Goal: Information Seeking & Learning: Learn about a topic

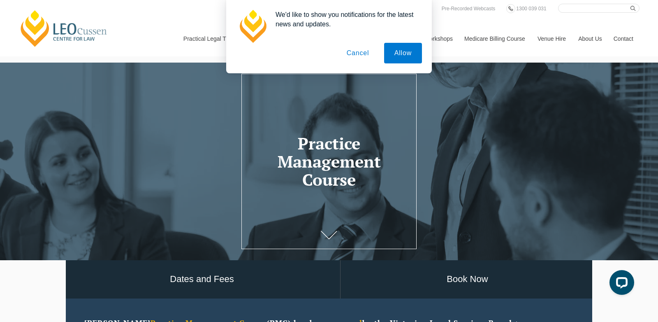
click at [372, 55] on button "Cancel" at bounding box center [358, 53] width 43 height 21
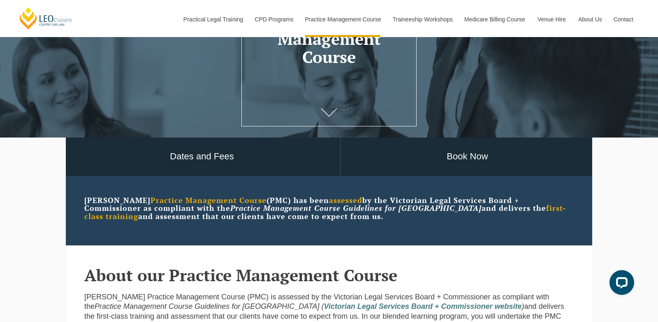
scroll to position [189, 0]
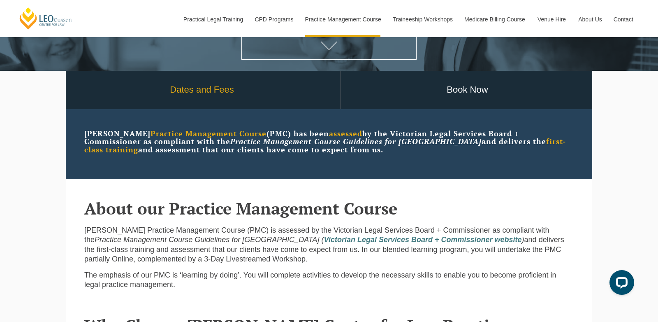
click at [253, 100] on link "Dates and Fees" at bounding box center [202, 90] width 277 height 38
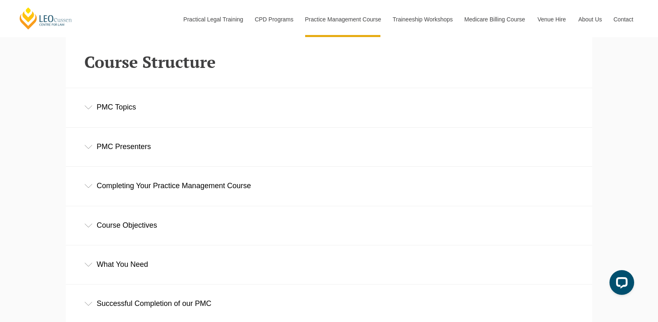
scroll to position [1125, 0]
click at [151, 104] on div "PMC Topics" at bounding box center [329, 107] width 527 height 38
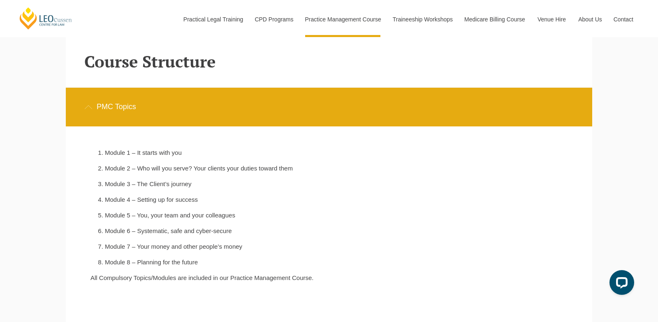
click at [151, 104] on div "PMC Topics" at bounding box center [329, 107] width 527 height 38
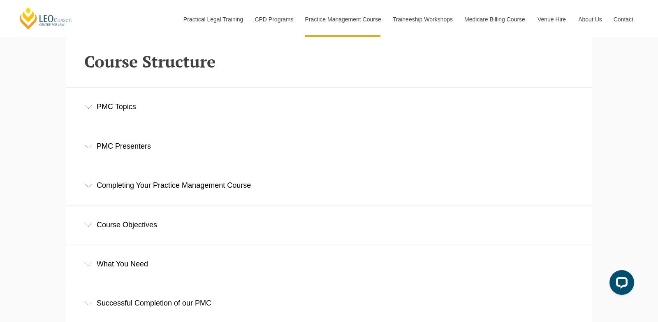
click at [151, 146] on div "PMC Presenters" at bounding box center [329, 146] width 527 height 38
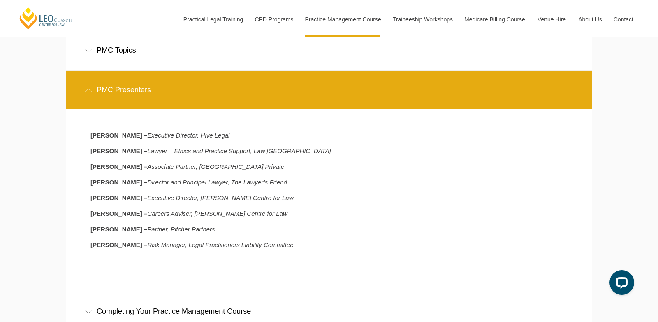
scroll to position [1182, 0]
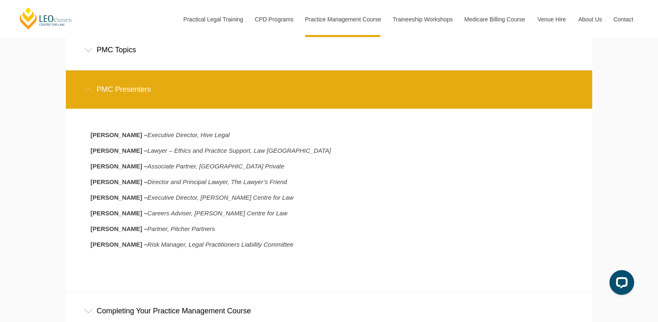
click at [153, 87] on div "PMC Presenters" at bounding box center [329, 89] width 527 height 38
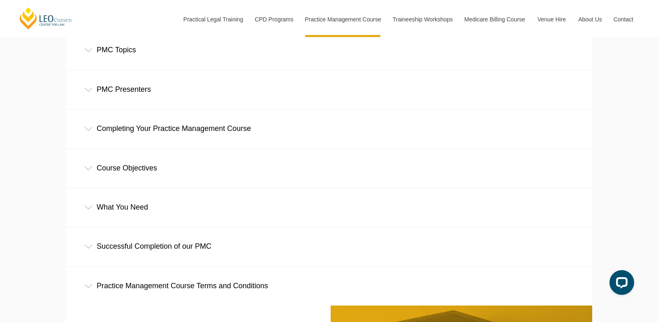
click at [149, 122] on div "Completing Your Practice Management Course" at bounding box center [329, 128] width 527 height 38
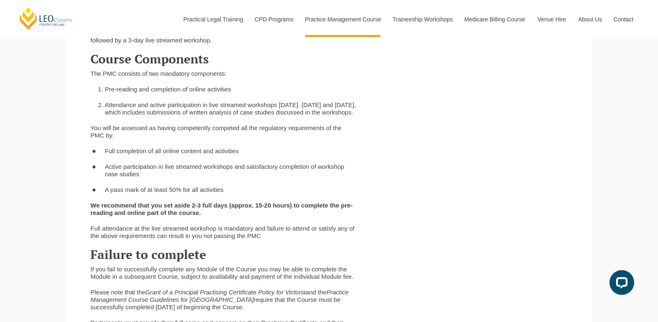
scroll to position [1326, 0]
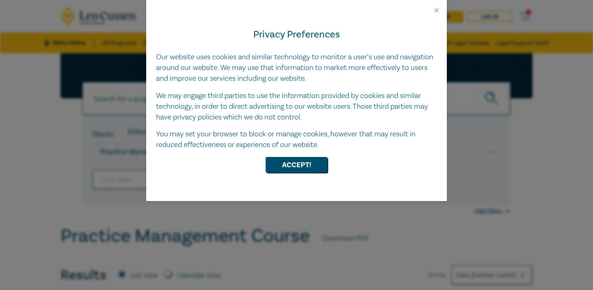
click at [318, 173] on div "Privacy Preferences Our website uses cookies and similar technology to monitor …" at bounding box center [296, 107] width 300 height 187
click at [308, 169] on button "Accept!" at bounding box center [296, 165] width 62 height 16
